Goal: Browse casually

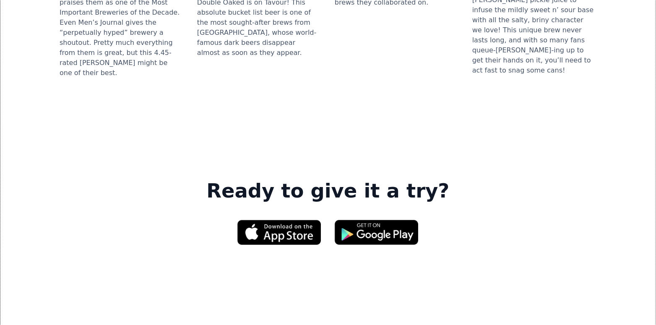
scroll to position [1342, 0]
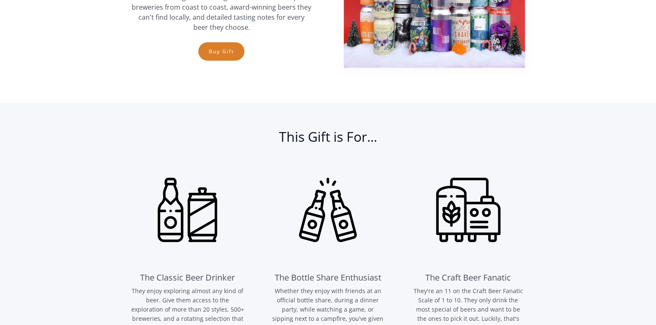
scroll to position [419, 0]
click at [217, 51] on link "Buy Gift" at bounding box center [221, 51] width 46 height 18
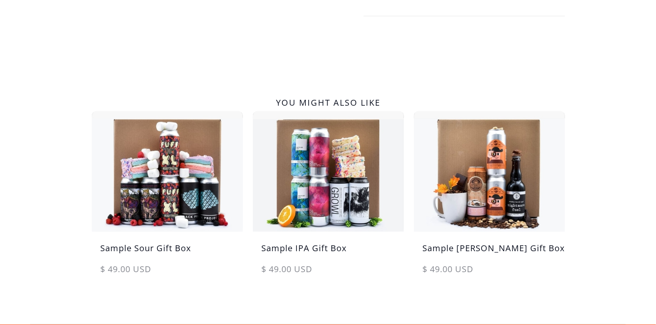
scroll to position [377, 0]
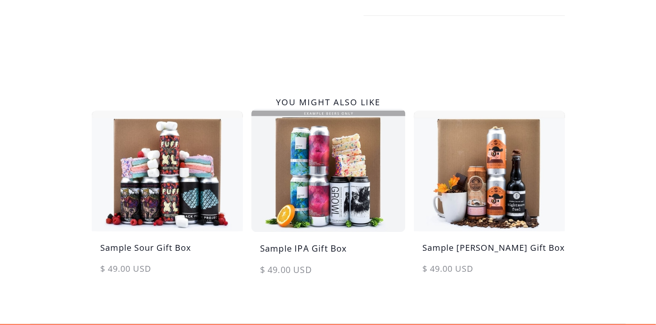
click at [314, 167] on img at bounding box center [328, 170] width 159 height 127
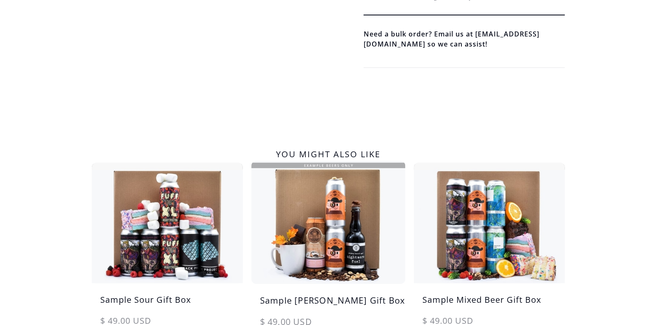
scroll to position [377, 0]
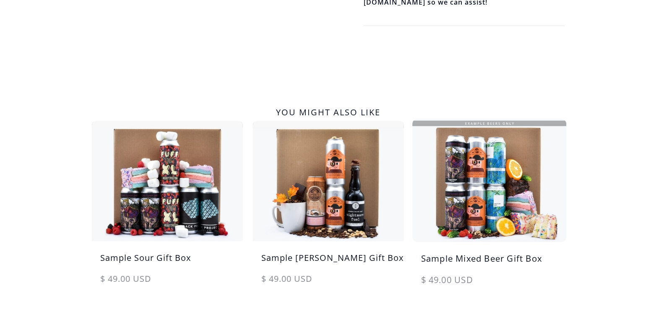
click at [478, 182] on img at bounding box center [489, 180] width 159 height 127
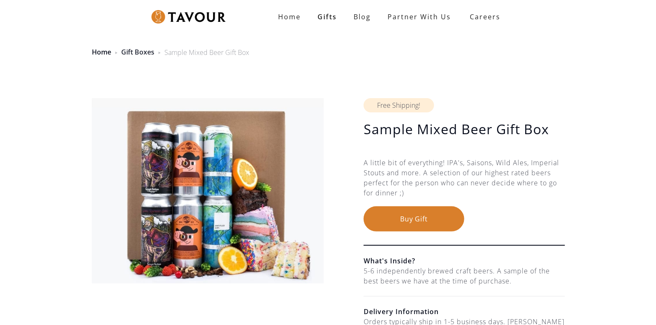
click at [138, 52] on link "Gift Boxes" at bounding box center [137, 51] width 33 height 9
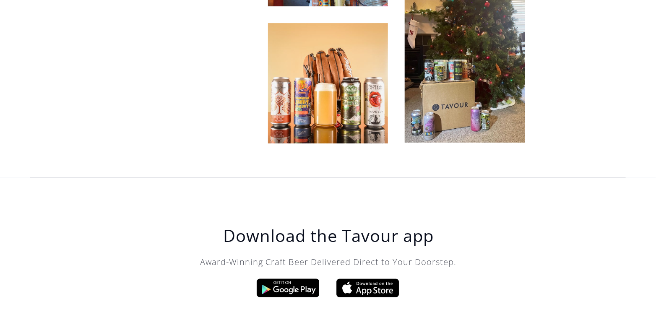
scroll to position [2654, 0]
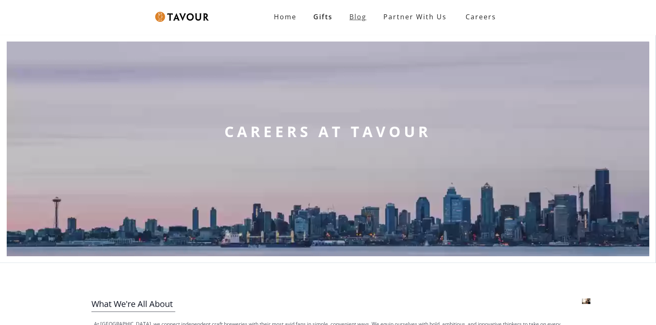
click at [359, 19] on link "Blog" at bounding box center [358, 16] width 34 height 17
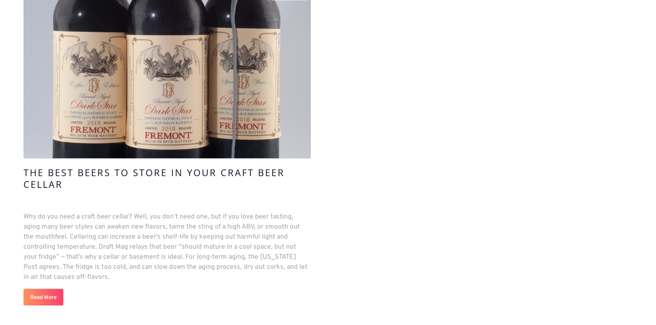
scroll to position [377, 0]
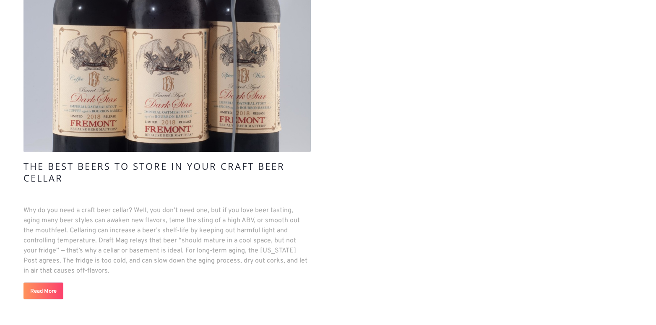
click at [84, 164] on h4 "The Best Beers To Store in Your Craft Beer Cellar" at bounding box center [166, 171] width 287 height 23
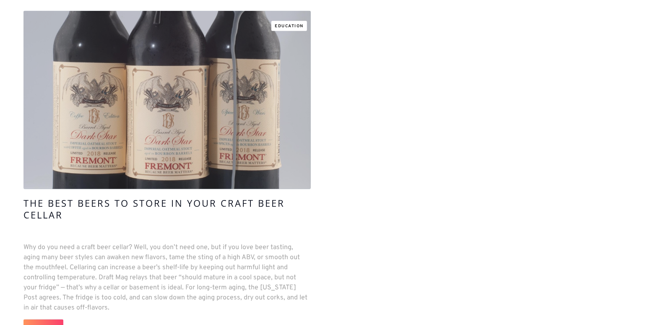
scroll to position [336, 0]
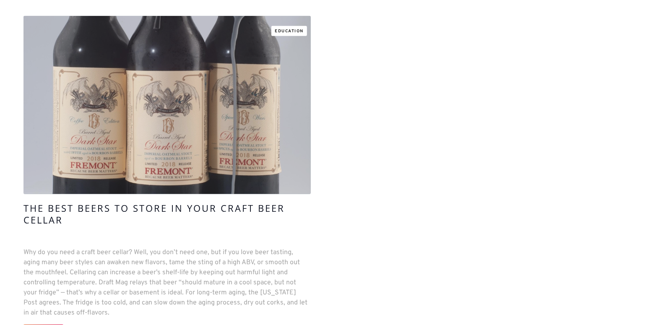
click at [164, 169] on link at bounding box center [166, 105] width 287 height 178
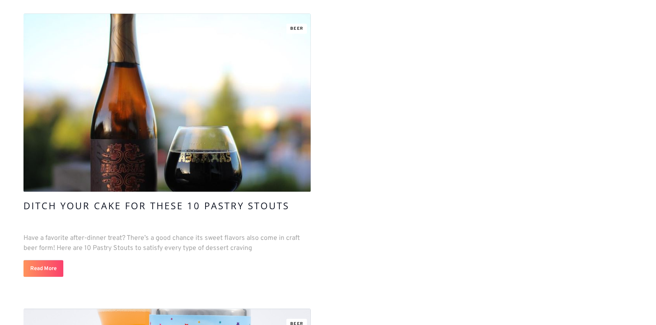
scroll to position [755, 0]
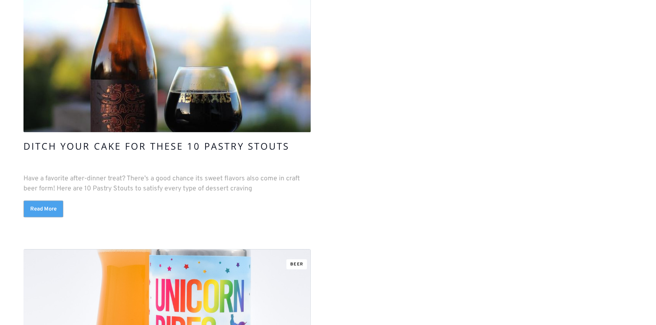
click at [47, 208] on link "Read More" at bounding box center [43, 208] width 40 height 17
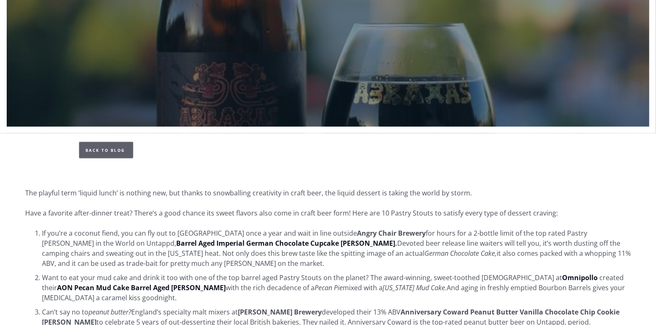
scroll to position [294, 0]
